Goal: Information Seeking & Learning: Check status

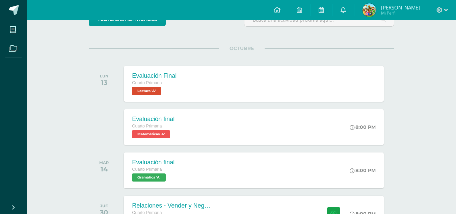
scroll to position [71, 0]
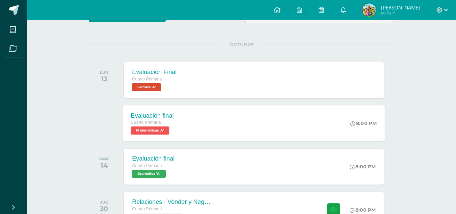
click at [210, 127] on div "Evaluación final Cuarto Primaria Matemáticas 'A' 8:00 PM Evaluación final Matem…" at bounding box center [254, 123] width 262 height 36
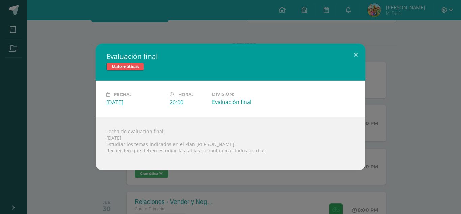
click at [205, 115] on div "Fecha: Lunes 13 de Octubre Hora: 20:00 División: Evaluación final" at bounding box center [230, 99] width 270 height 36
drag, startPoint x: 205, startPoint y: 115, endPoint x: 318, endPoint y: 122, distance: 113.2
click at [318, 122] on div "Evaluación final Matemáticas Fecha: Lunes 13 de Octubre Hora: 20:00 División:" at bounding box center [230, 107] width 270 height 126
click at [318, 122] on div "Fecha de evaluación final: Lunes 13 de octubre Estudiar los temas indicados en …" at bounding box center [230, 143] width 270 height 53
click at [359, 48] on button at bounding box center [355, 55] width 19 height 23
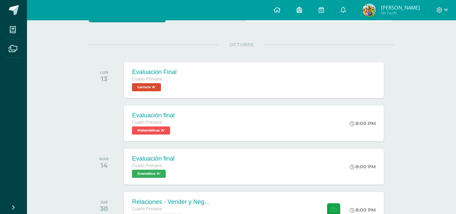
click at [297, 13] on span at bounding box center [298, 9] width 5 height 7
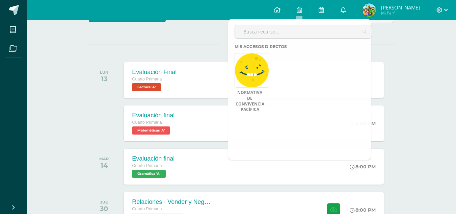
click at [239, 9] on div "Configuración Cerrar sesión Ian José Geovani Mi Perfil Avisos 2656 avisos sin l…" at bounding box center [241, 10] width 429 height 20
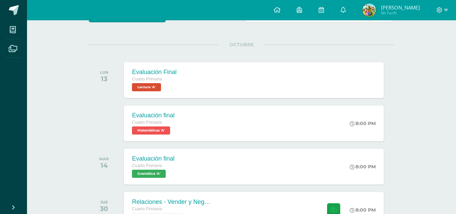
click at [372, 10] on img at bounding box center [368, 9] width 13 height 13
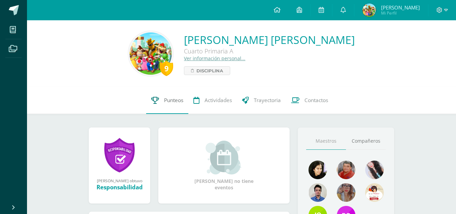
click at [167, 103] on span "Punteos" at bounding box center [173, 99] width 19 height 7
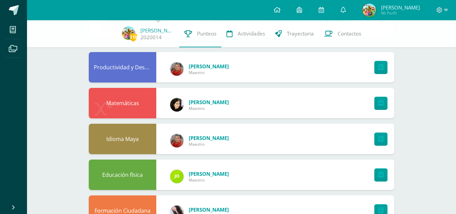
scroll to position [53, 0]
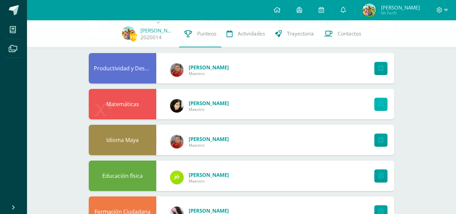
click at [376, 108] on link at bounding box center [380, 103] width 13 height 13
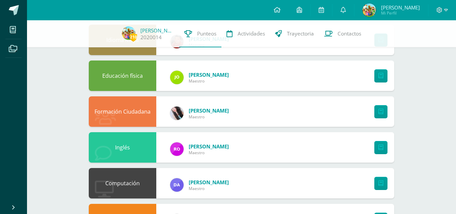
scroll to position [154, 0]
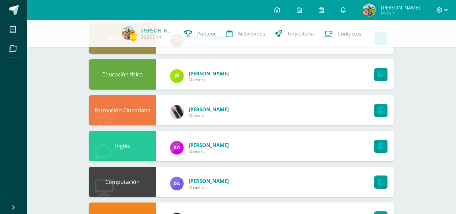
click at [454, 75] on div "210 Ian Pérez 2020014 Punteos Actividades Trayectoria Contactos Pendiente Unida…" at bounding box center [241, 199] width 429 height 666
click at [368, 13] on img at bounding box center [368, 9] width 13 height 13
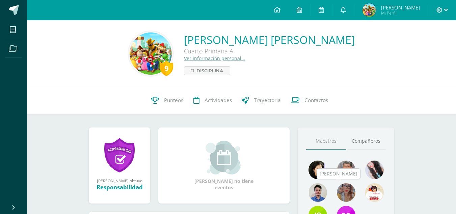
click at [340, 189] on img at bounding box center [346, 192] width 19 height 19
